Goal: Task Accomplishment & Management: Complete application form

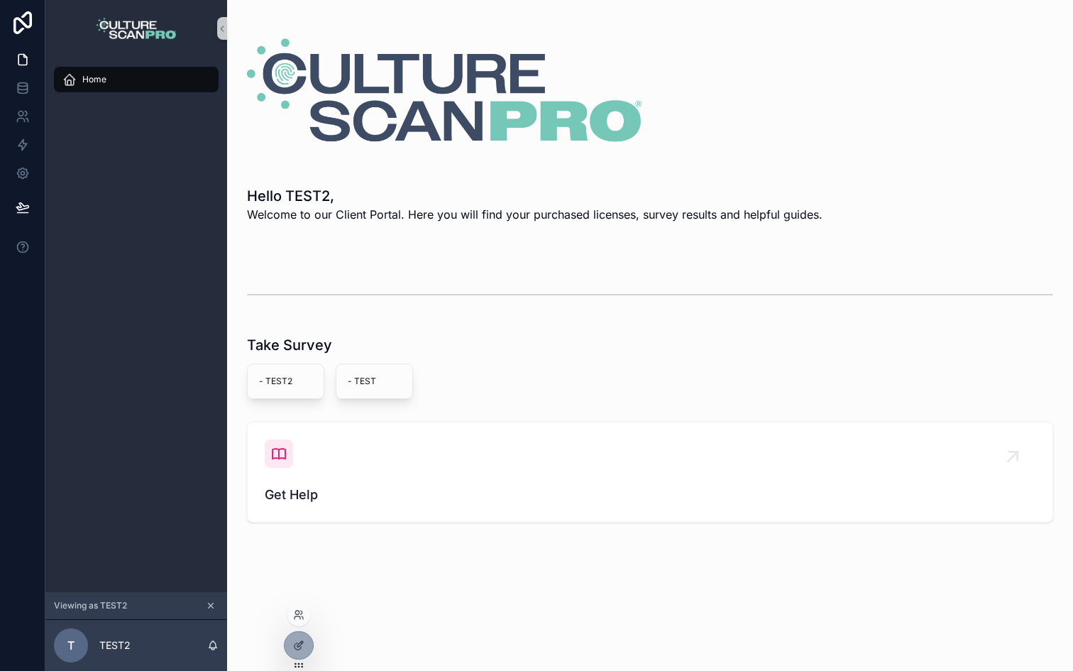
click at [292, 613] on div at bounding box center [298, 614] width 23 height 23
click at [295, 616] on icon at bounding box center [298, 617] width 6 height 3
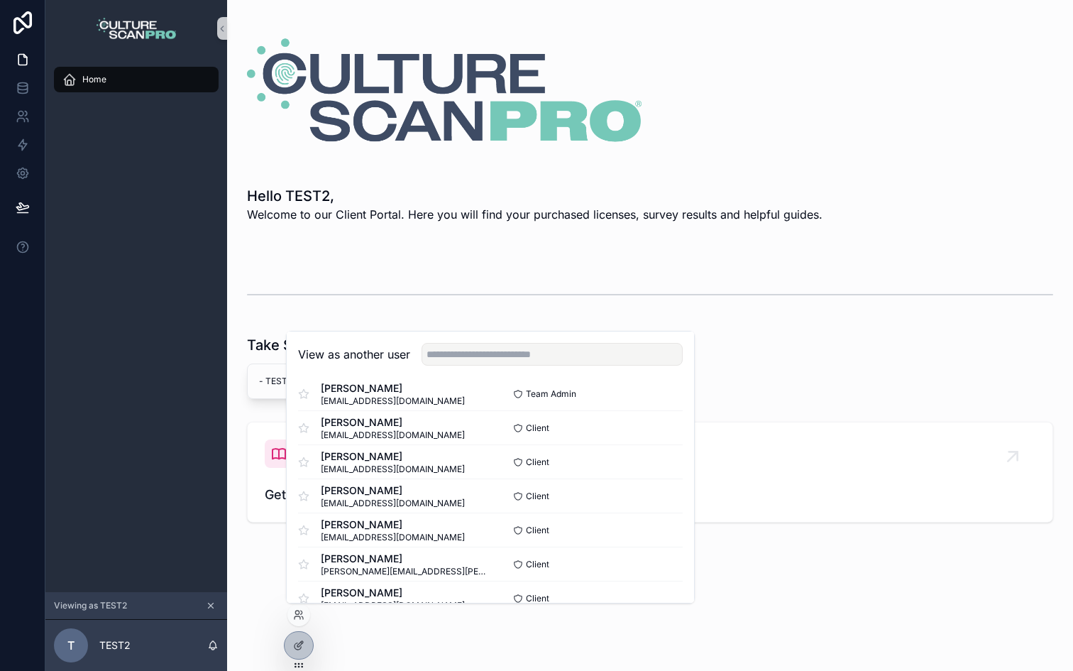
scroll to position [173, 0]
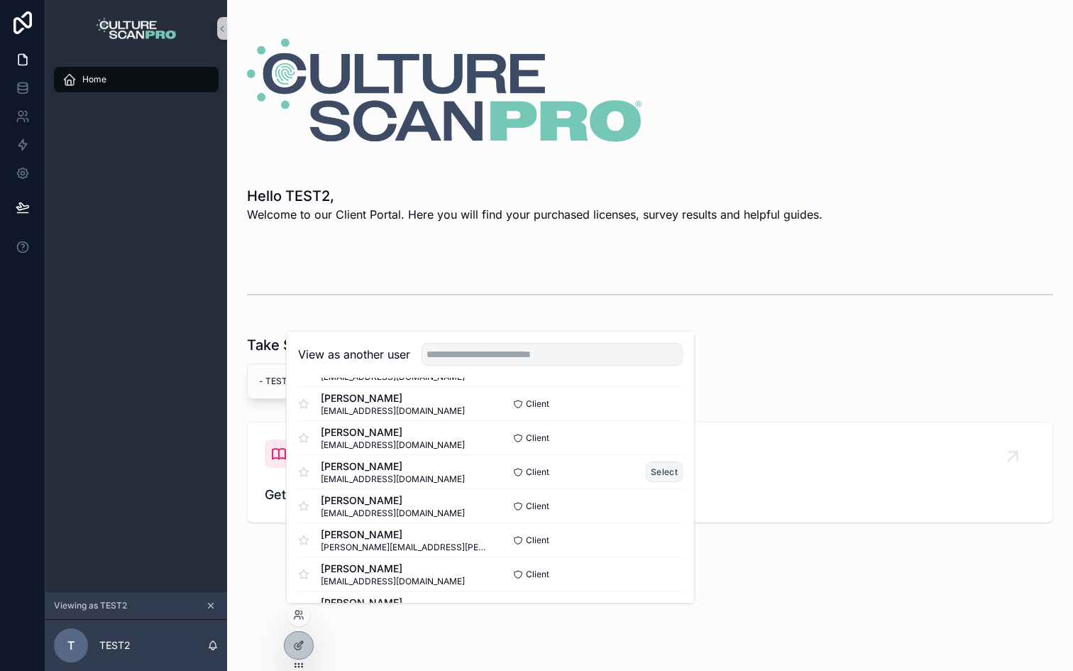
click at [664, 477] on button "Select" at bounding box center [664, 471] width 37 height 21
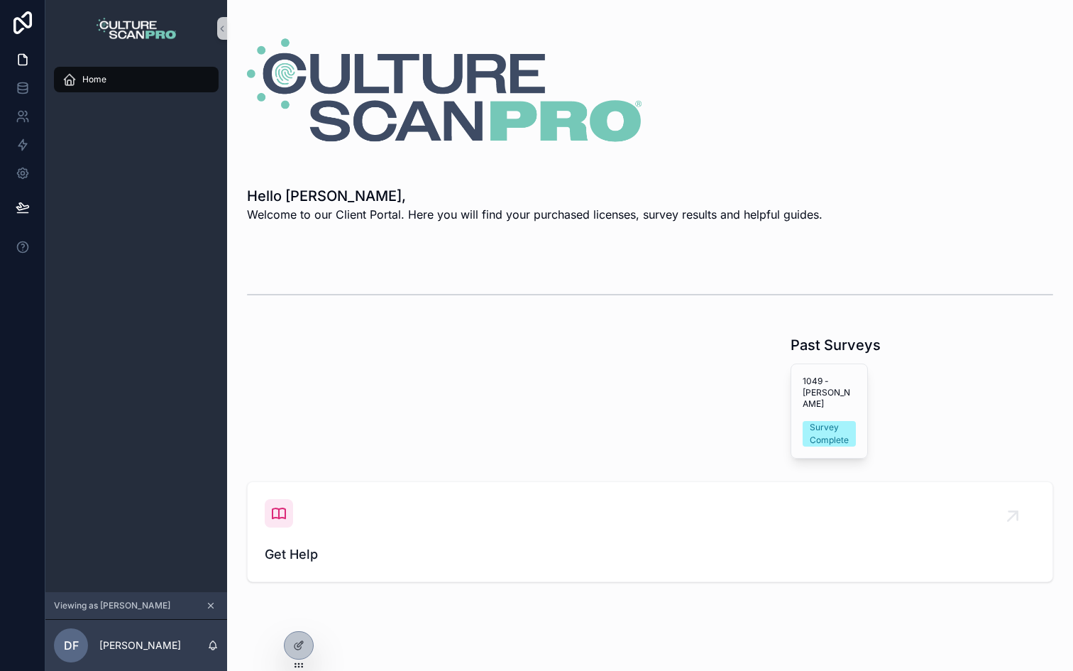
click at [607, 285] on div "scrollable content" at bounding box center [650, 294] width 806 height 35
click at [828, 421] on div "Survey Complete" at bounding box center [829, 434] width 39 height 26
